Goal: Transaction & Acquisition: Purchase product/service

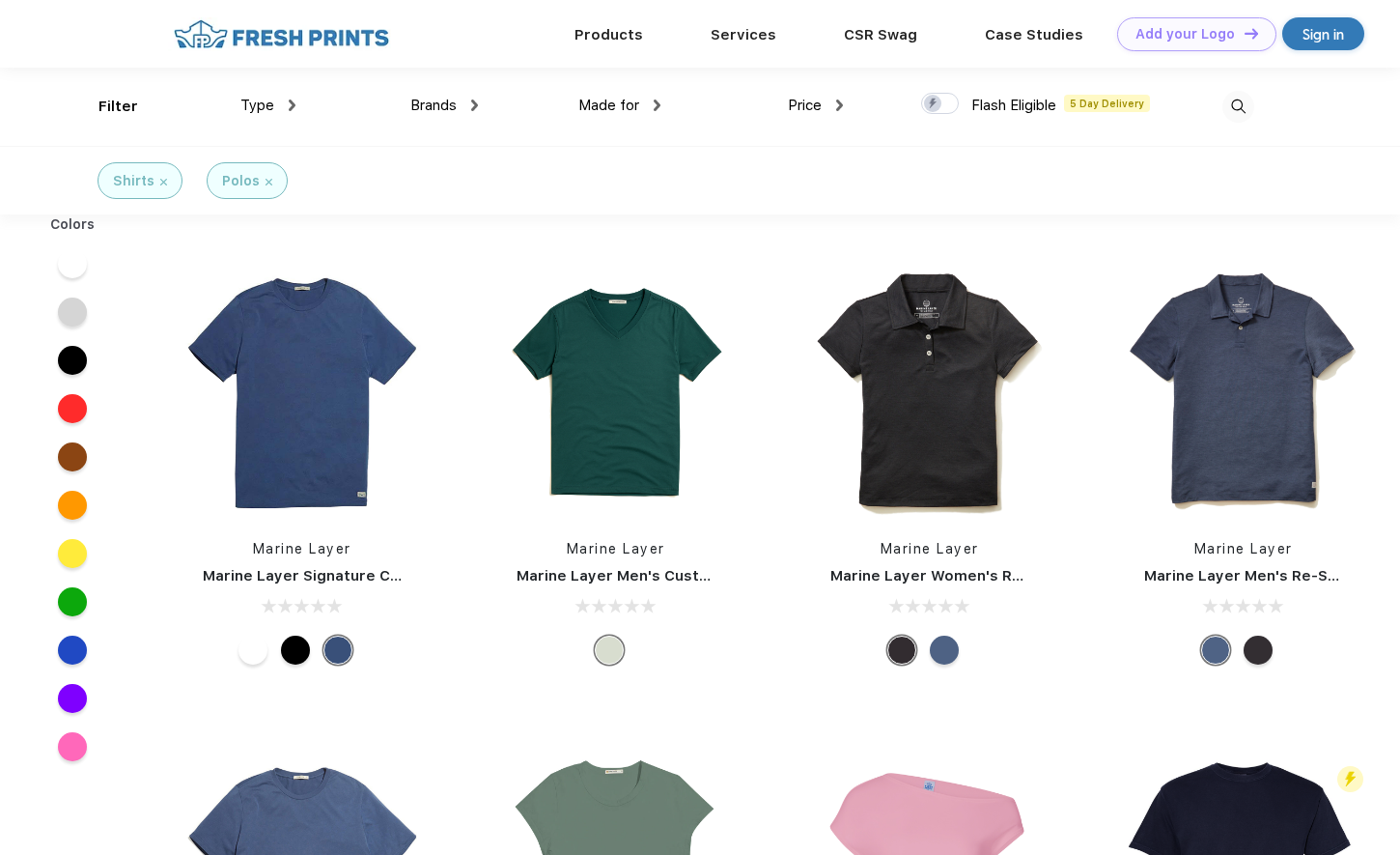
scroll to position [1, 0]
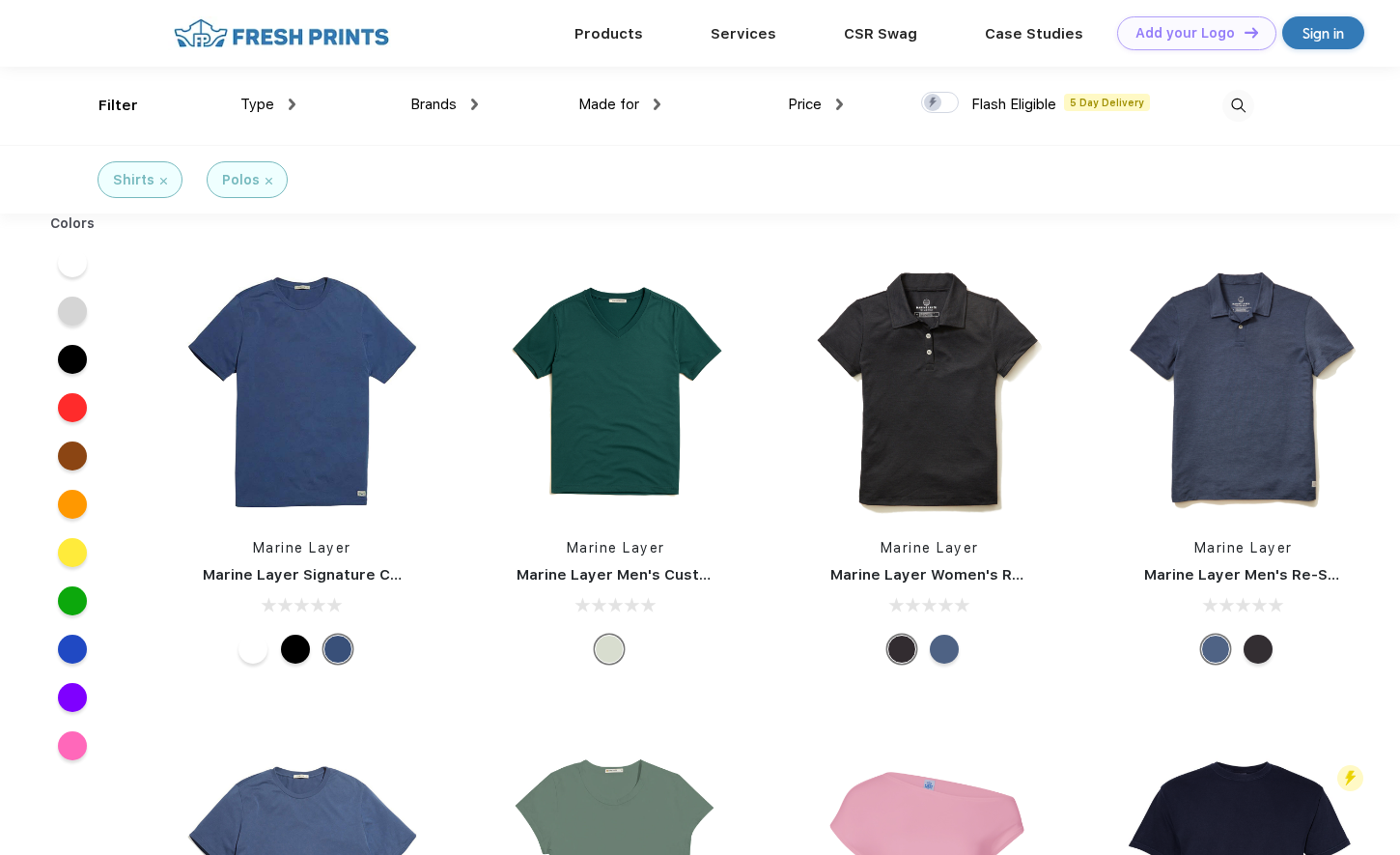
click at [268, 107] on span "Type" at bounding box center [257, 105] width 34 height 18
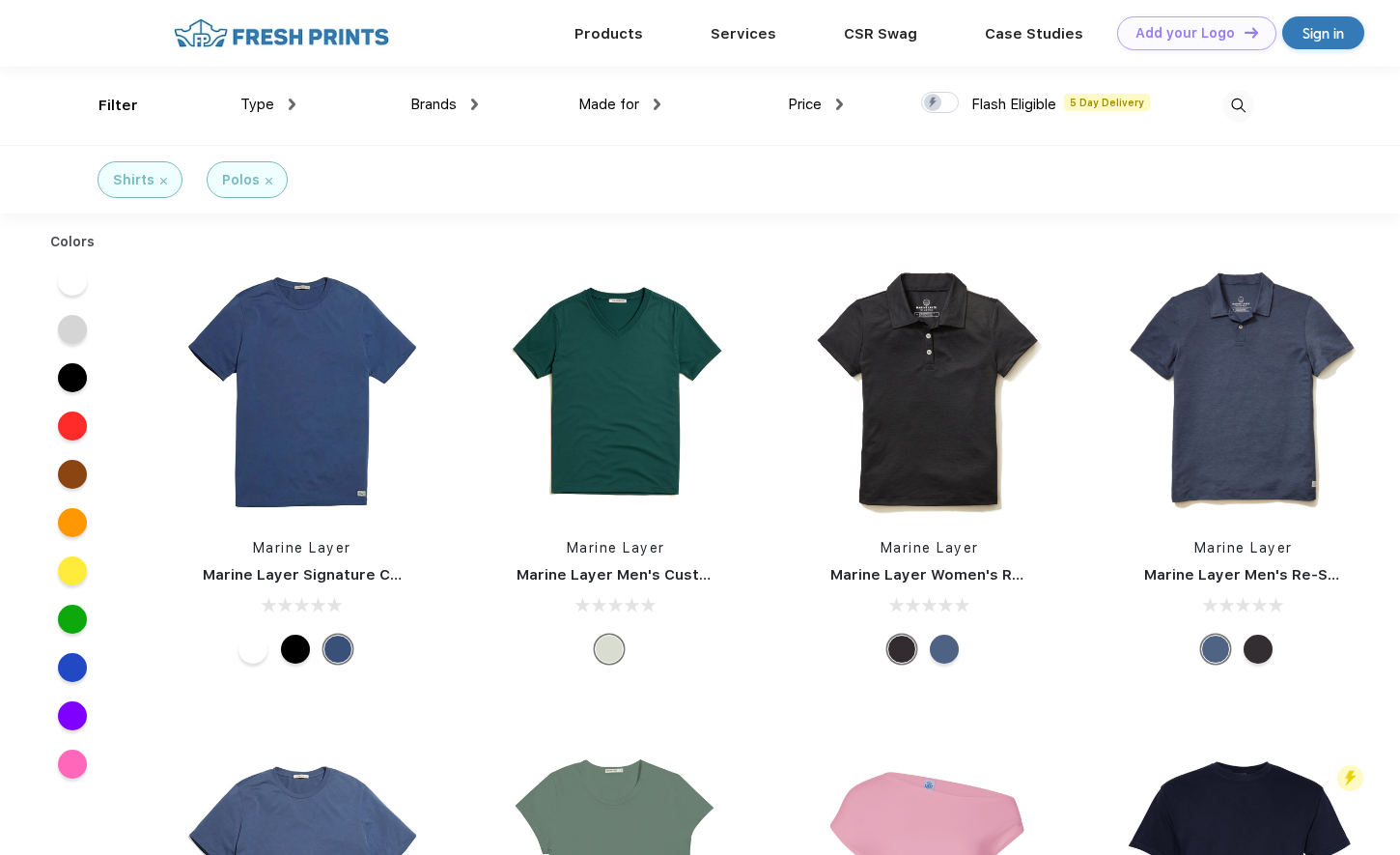
click at [163, 178] on img at bounding box center [164, 180] width 7 height 7
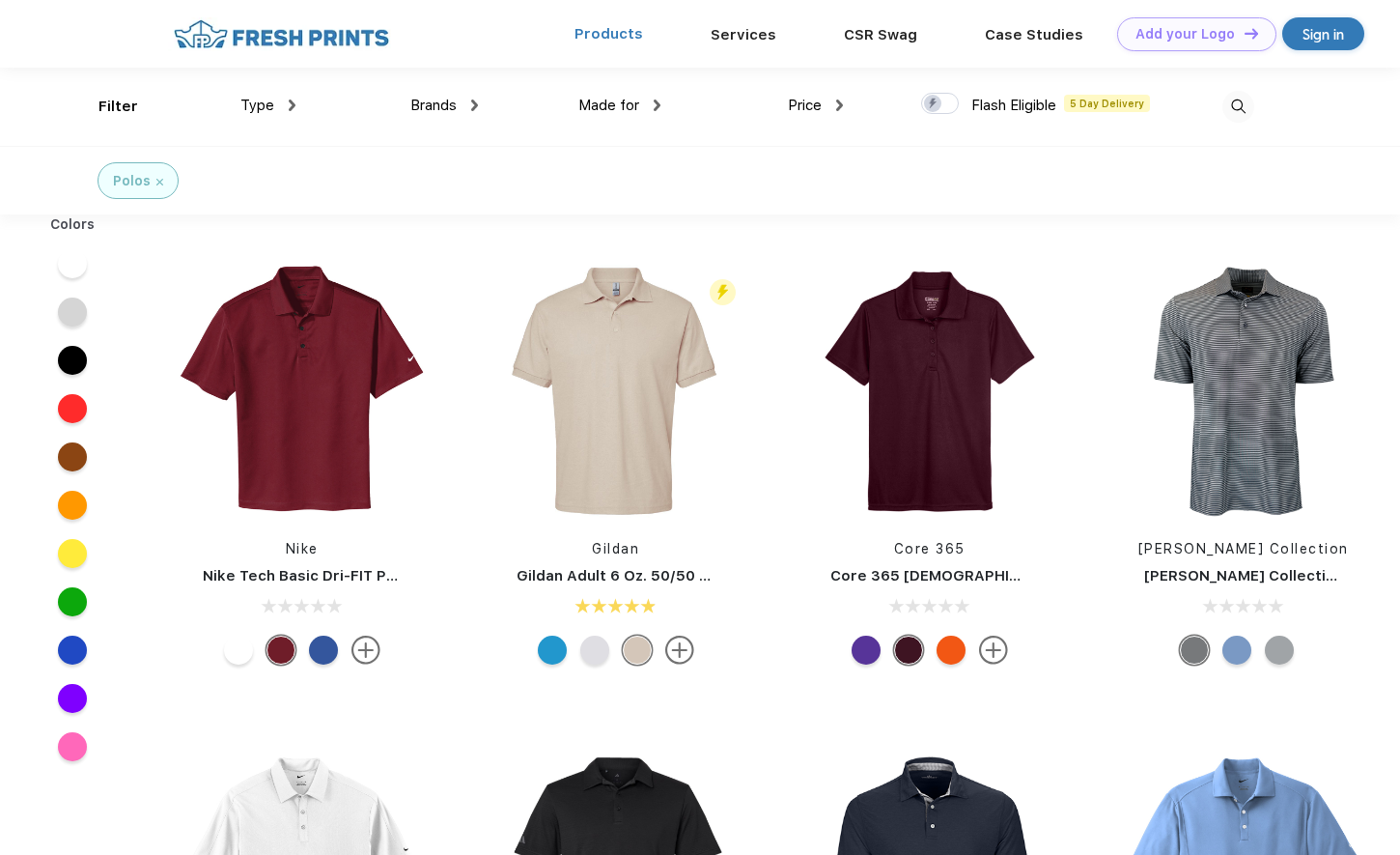
click at [615, 35] on link "Products" at bounding box center [609, 34] width 69 height 18
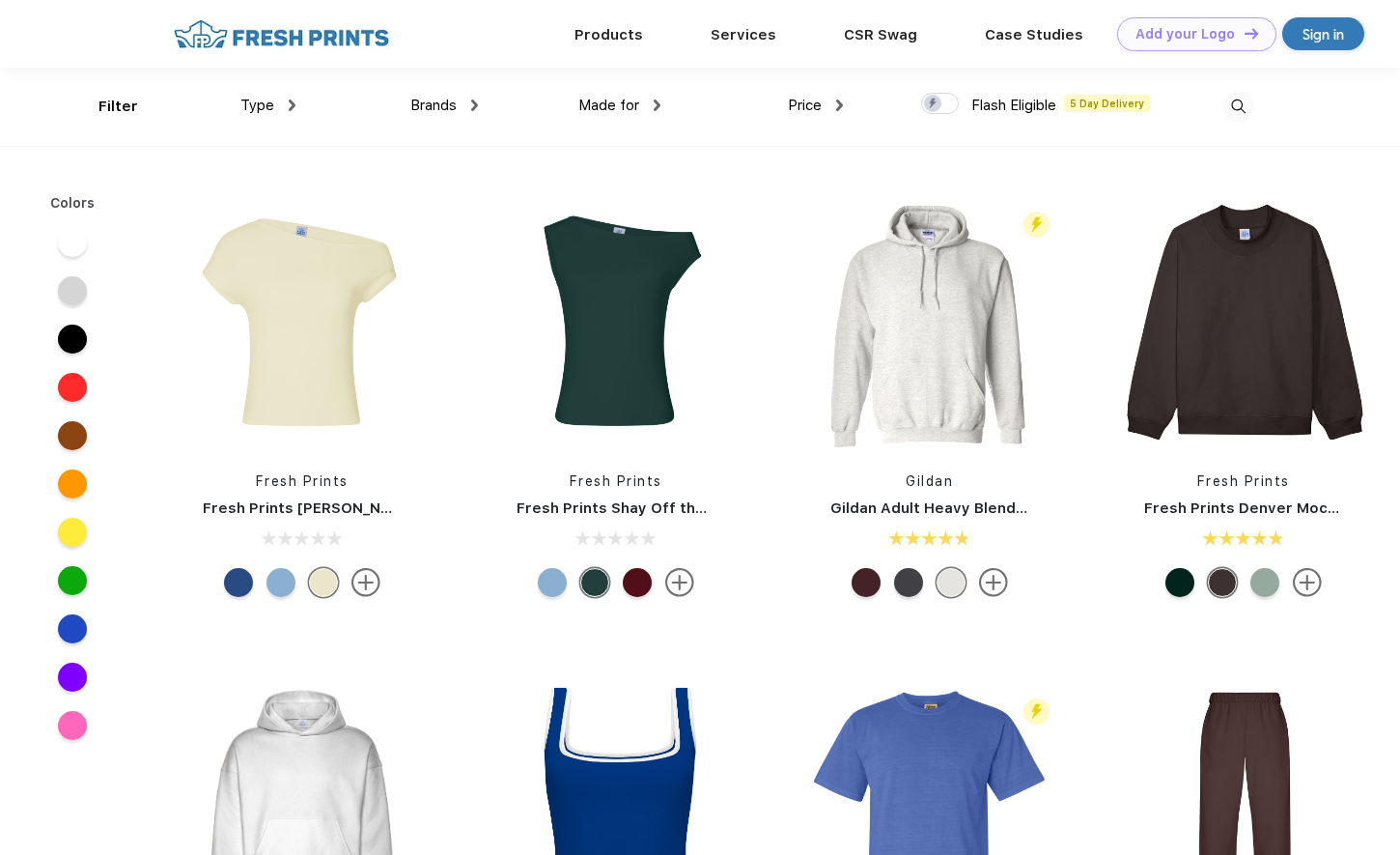
scroll to position [1, 0]
click at [282, 105] on div "Type" at bounding box center [268, 105] width 55 height 23
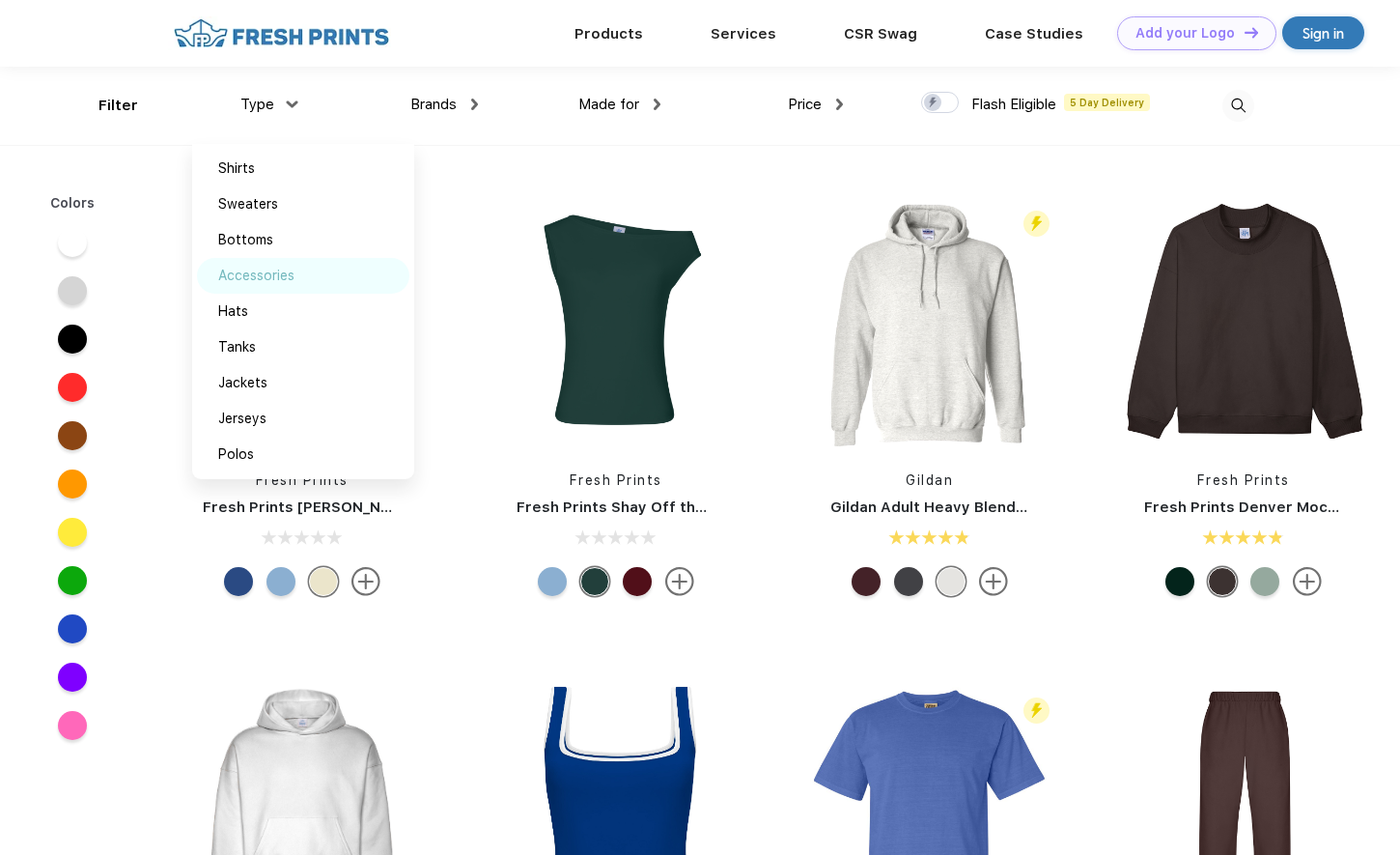
click at [293, 270] on div "Accessories" at bounding box center [255, 275] width 76 height 21
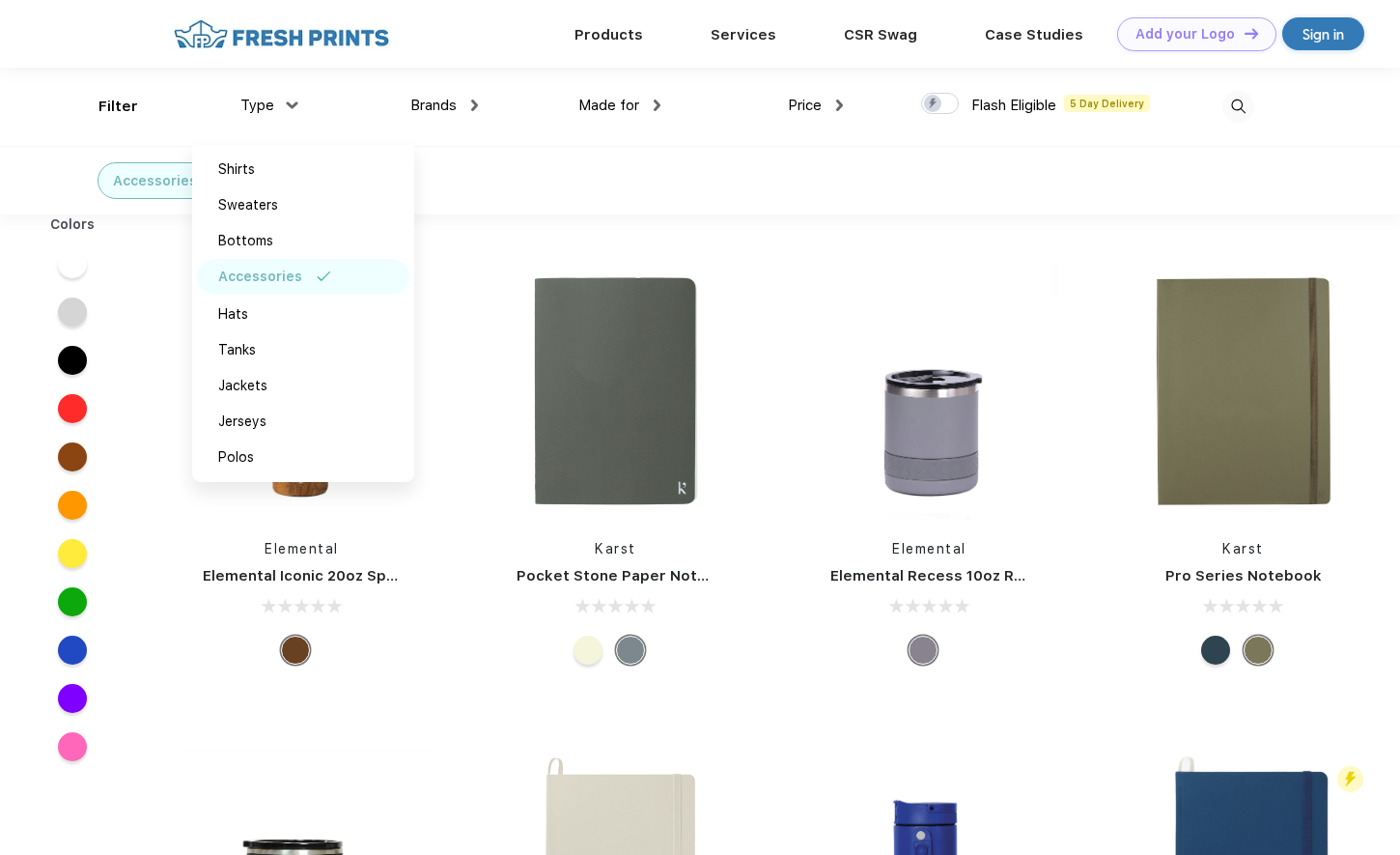
click at [1245, 107] on img at bounding box center [1238, 107] width 32 height 32
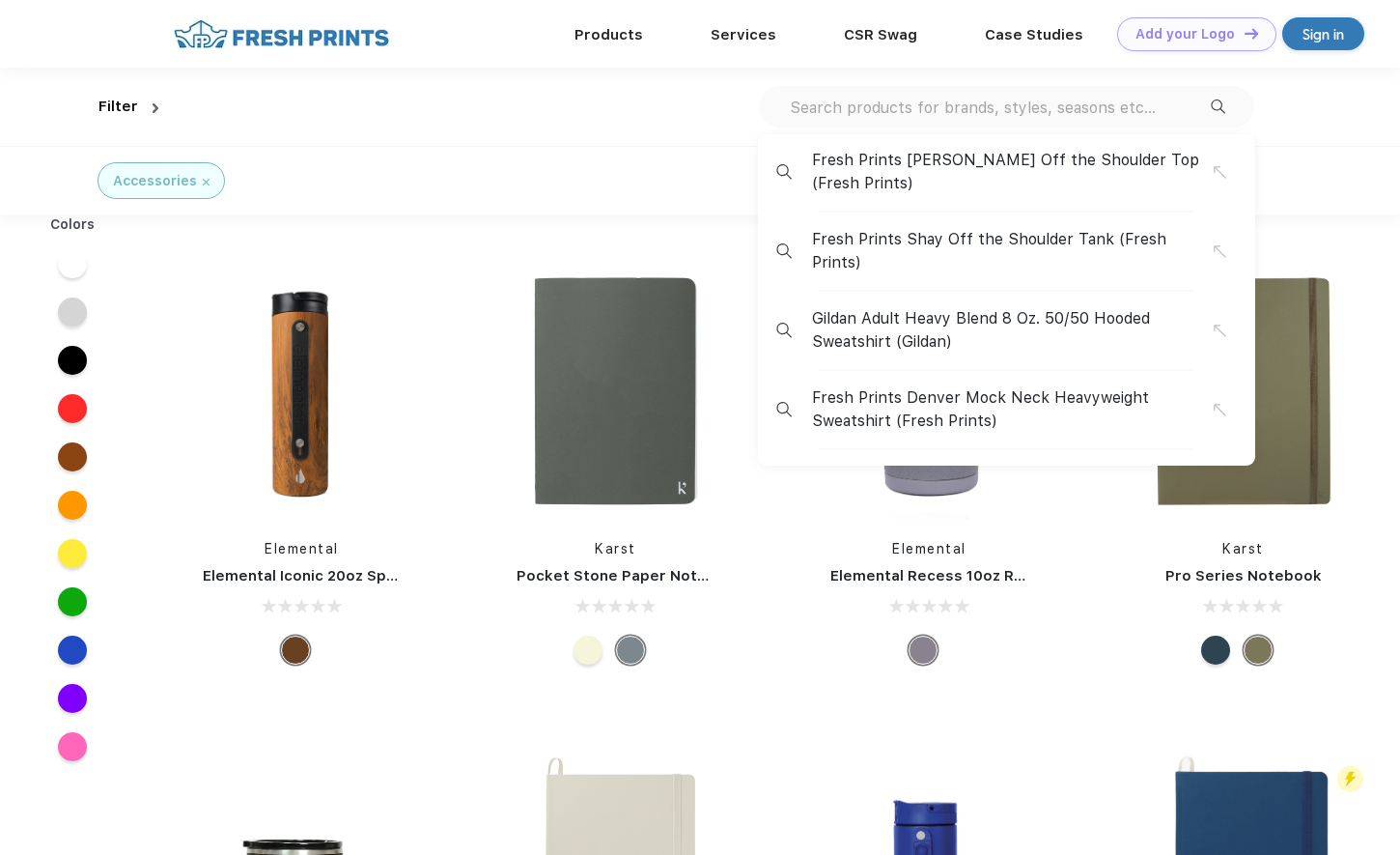
click at [1113, 105] on input "text" at bounding box center [999, 107] width 423 height 22
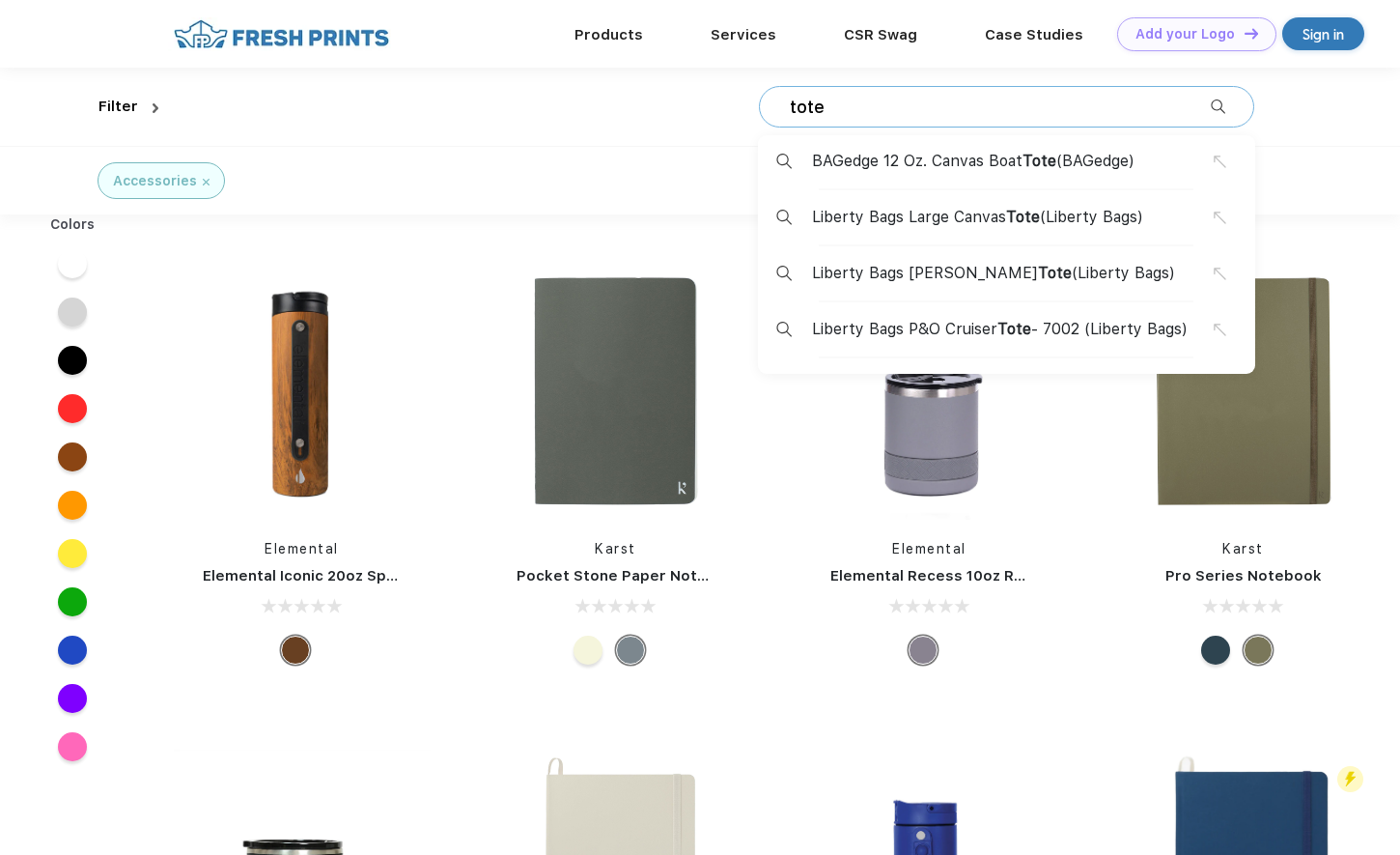
type input "tote"
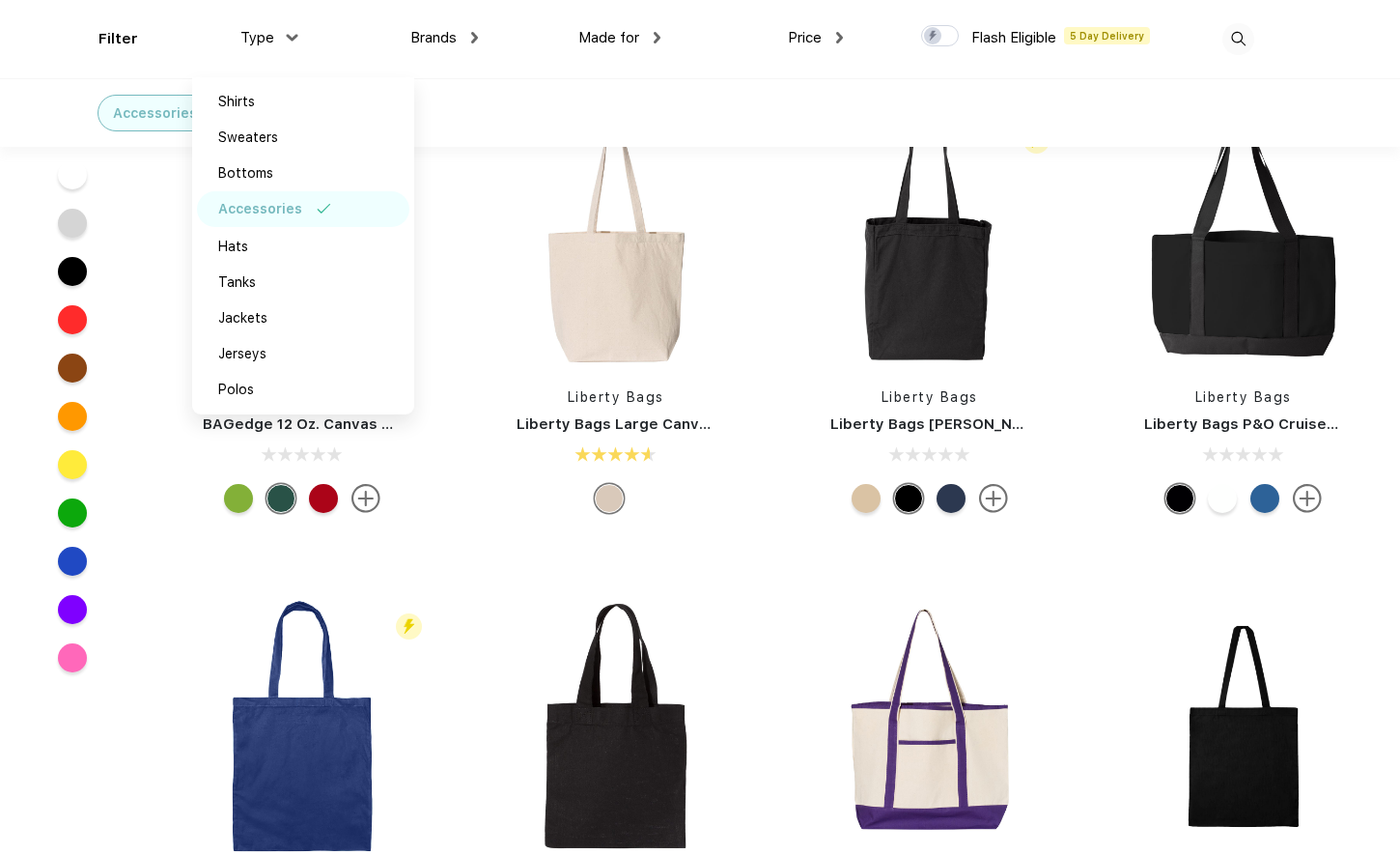
scroll to position [493, 0]
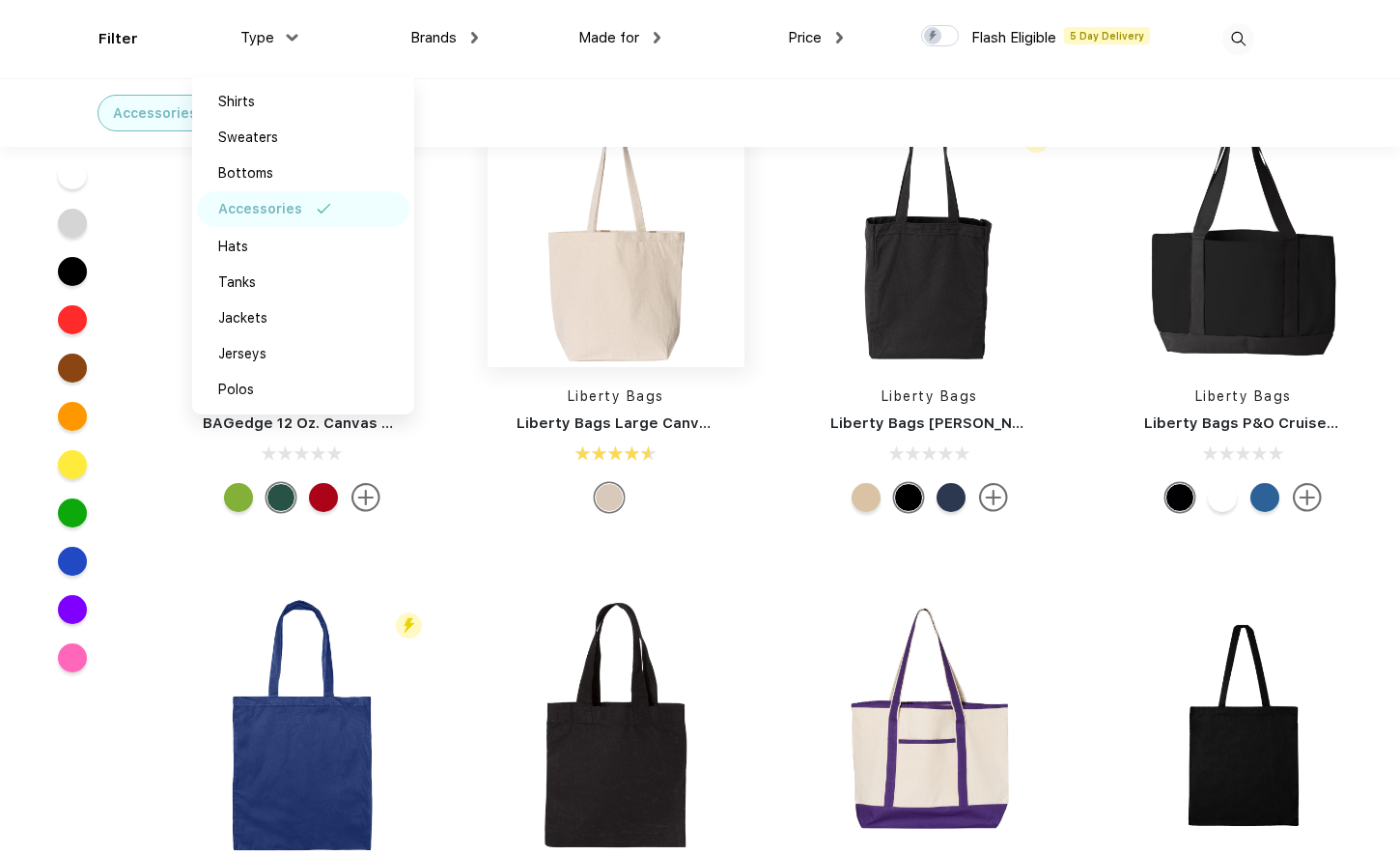
click at [627, 322] on img at bounding box center [616, 239] width 257 height 257
